Goal: Task Accomplishment & Management: Manage account settings

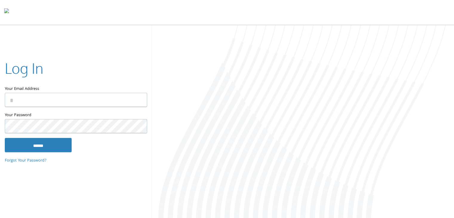
type input "**********"
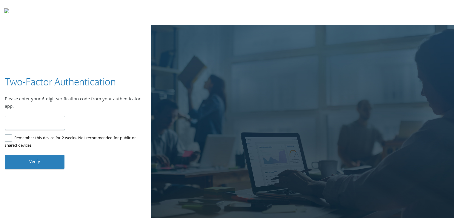
type input "******"
click at [6, 136] on label "Remember this device for 2 weeks. Not recommended for public or shared devices." at bounding box center [73, 142] width 137 height 15
click at [25, 166] on button "Verify" at bounding box center [35, 162] width 60 height 14
